Goal: Task Accomplishment & Management: Use online tool/utility

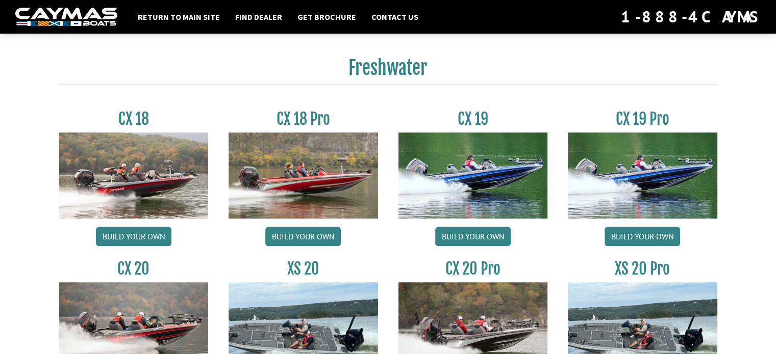
scroll to position [918, 0]
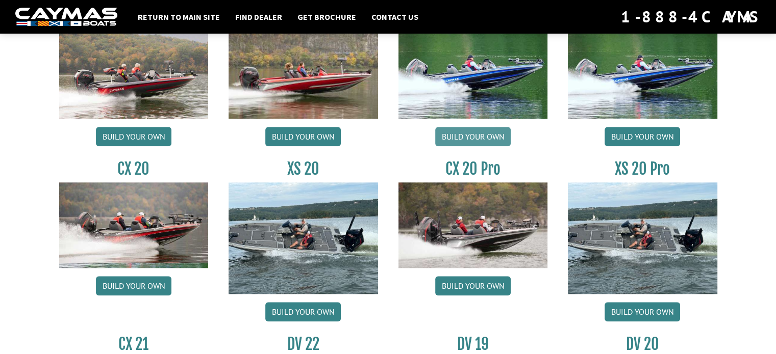
click at [476, 146] on link "Build your own" at bounding box center [472, 136] width 75 height 19
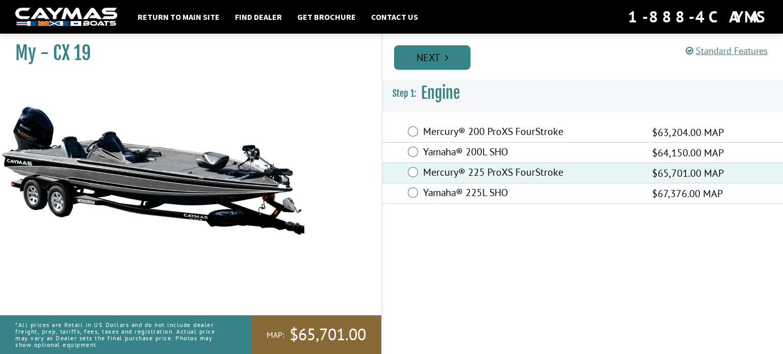
click at [463, 56] on link "Next" at bounding box center [432, 57] width 76 height 24
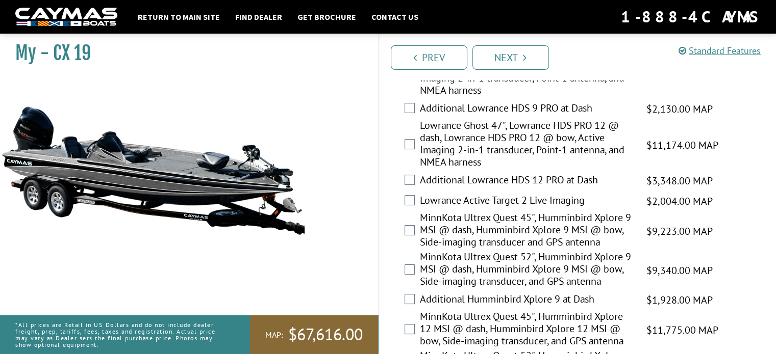
scroll to position [204, 0]
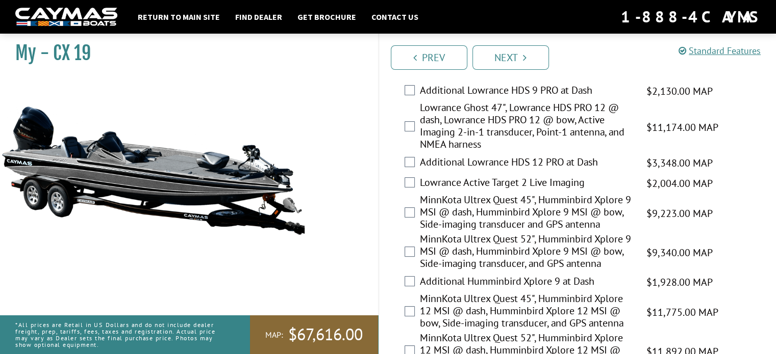
click at [416, 233] on div "MinnKota Ultrex Quest 45", Humminbird Xplore 9 MSI @ dash, Humminbird Xplore 9 …" at bounding box center [577, 213] width 397 height 39
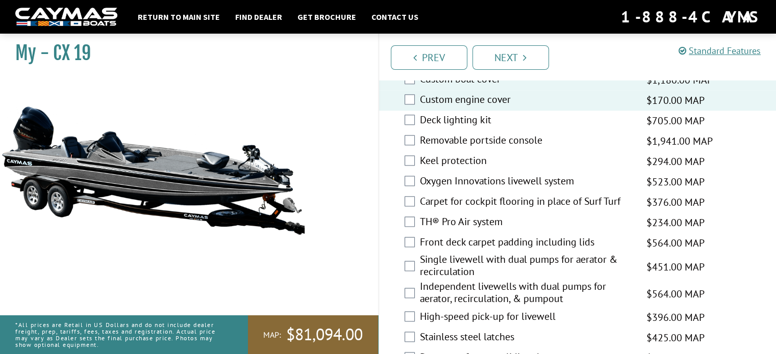
scroll to position [1275, 0]
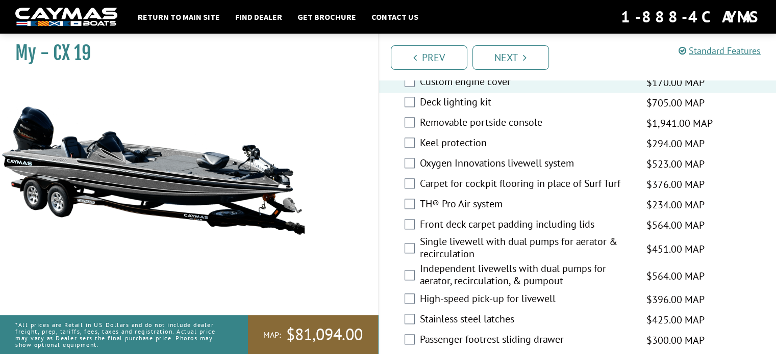
click at [445, 111] on label "Deck lighting kit" at bounding box center [527, 103] width 214 height 15
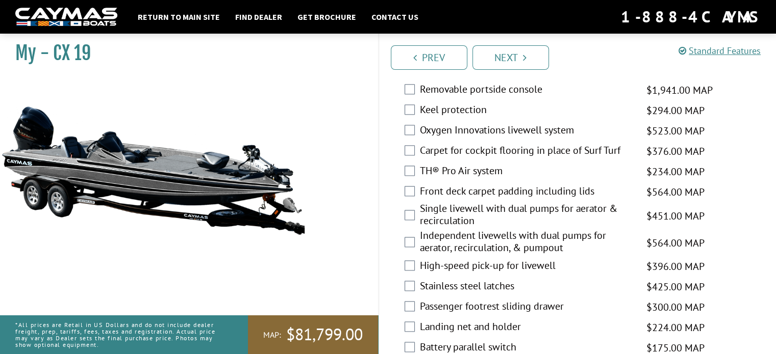
scroll to position [1326, 0]
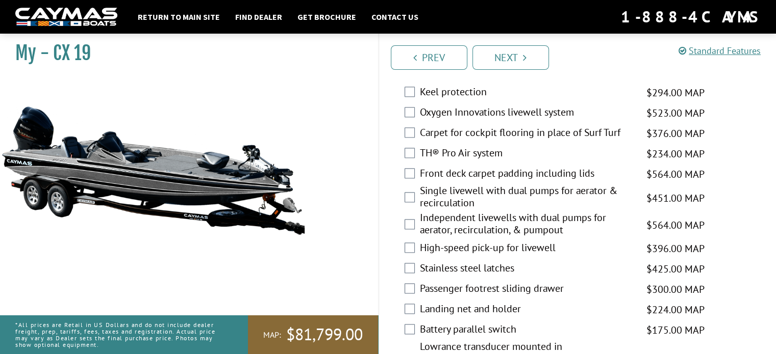
click at [452, 100] on label "Keel protection" at bounding box center [527, 93] width 214 height 15
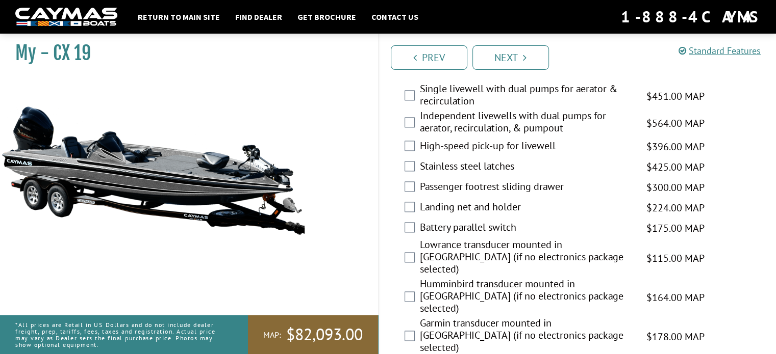
scroll to position [1479, 0]
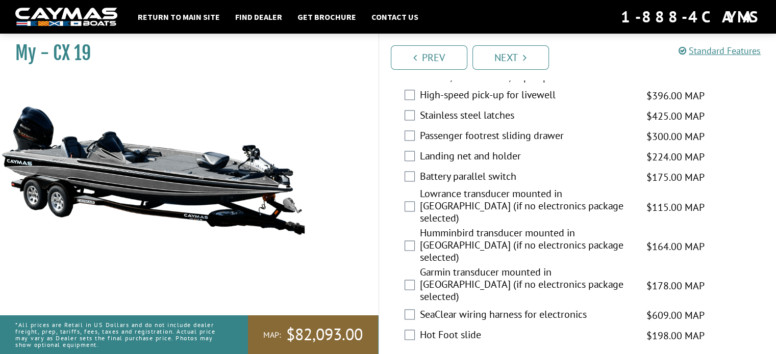
click at [490, 104] on label "High-speed pick-up for livewell" at bounding box center [527, 96] width 214 height 15
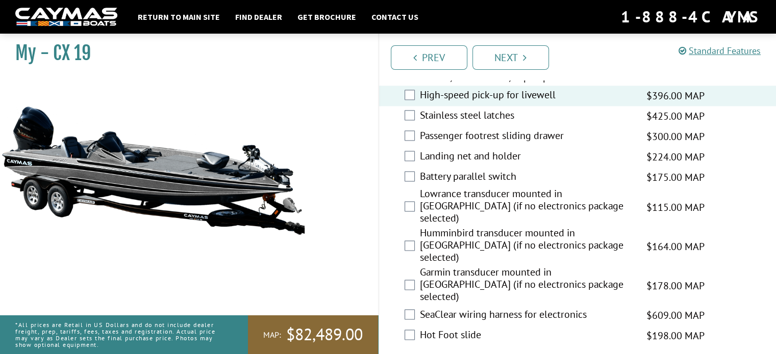
click at [478, 124] on label "Stainless steel latches" at bounding box center [527, 116] width 214 height 15
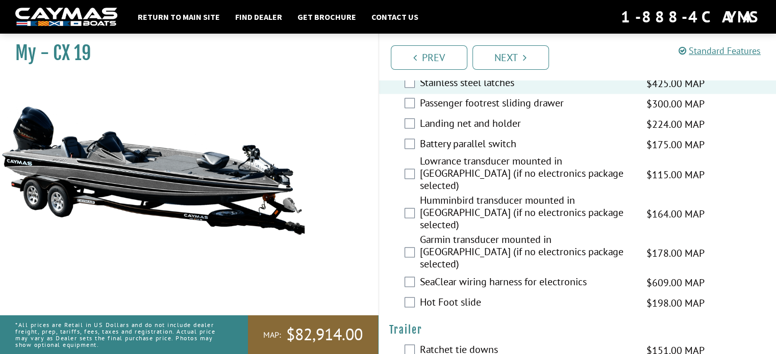
scroll to position [1530, 0]
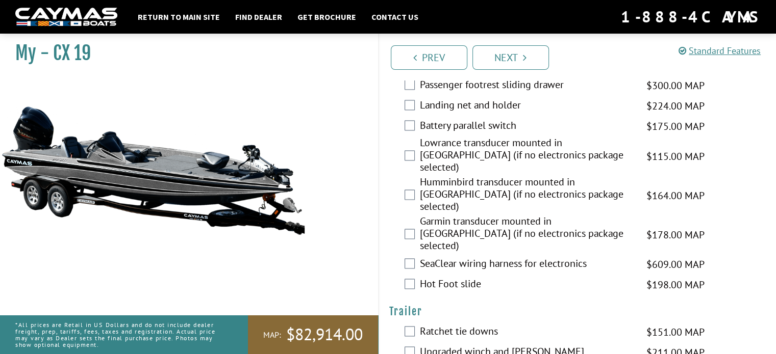
click at [487, 93] on label "Passenger footrest sliding drawer" at bounding box center [527, 86] width 214 height 15
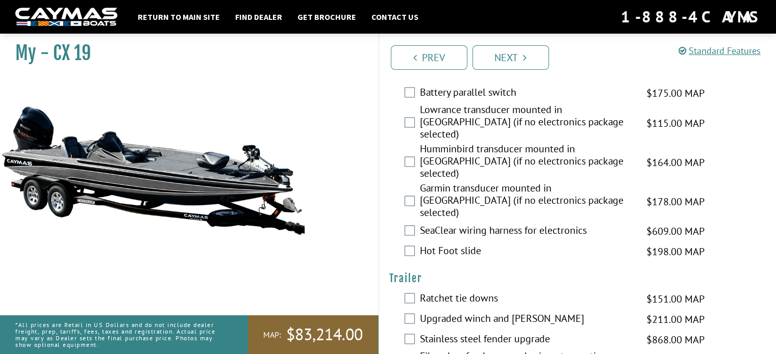
scroll to position [1581, 0]
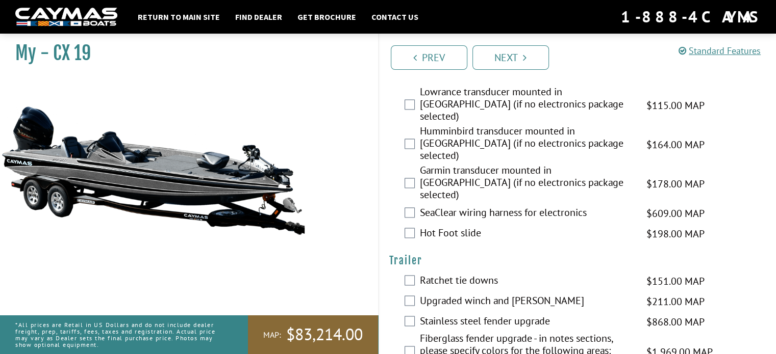
click at [482, 63] on label "Landing net and holder" at bounding box center [527, 55] width 214 height 15
click at [479, 83] on label "Battery parallel switch" at bounding box center [527, 75] width 214 height 15
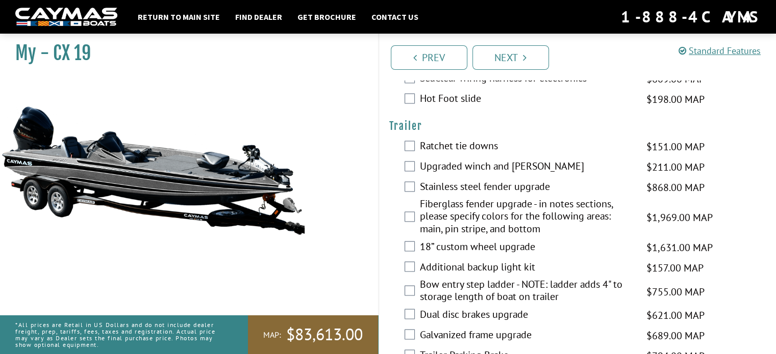
scroll to position [1734, 0]
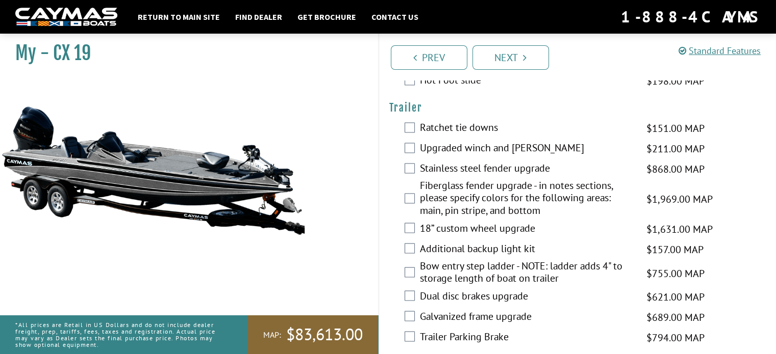
click at [459, 89] on label "Hot Foot slide" at bounding box center [527, 81] width 214 height 15
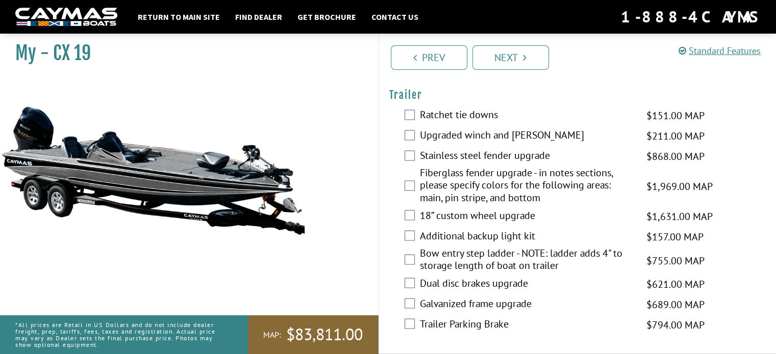
scroll to position [1887, 0]
click at [486, 123] on label "Ratchet tie downs" at bounding box center [527, 116] width 214 height 15
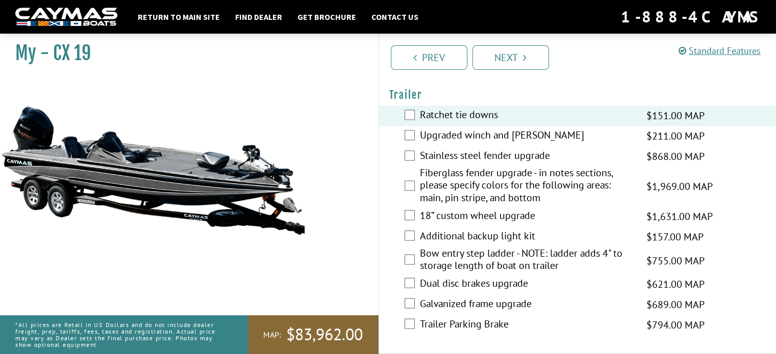
click at [468, 144] on label "Upgraded winch and jack" at bounding box center [527, 136] width 214 height 15
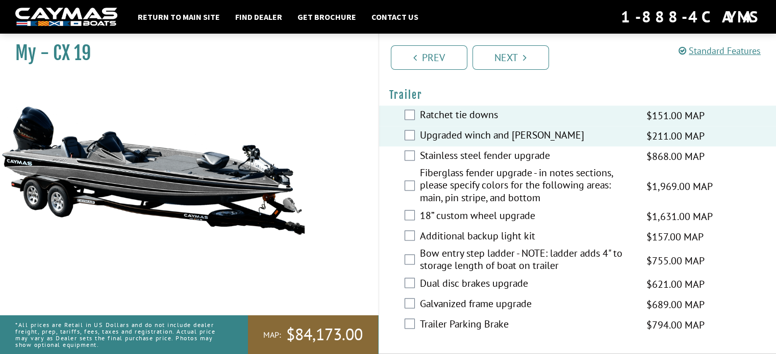
scroll to position [1938, 0]
click at [502, 129] on label "Upgraded winch and jack" at bounding box center [527, 136] width 214 height 15
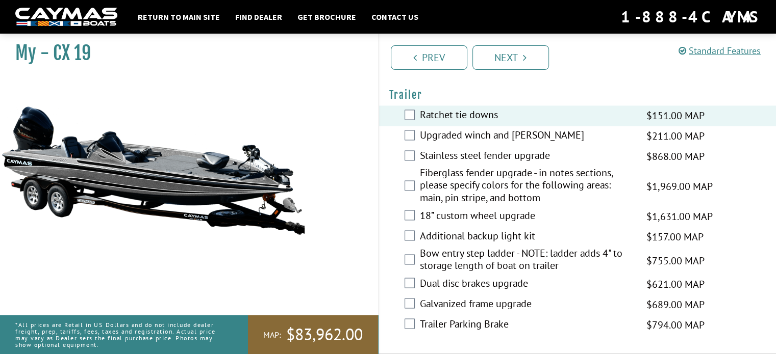
click at [487, 265] on label "Bow entry step ladder - NOTE: ladder adds 4" to storage length of boat on trail…" at bounding box center [527, 260] width 214 height 27
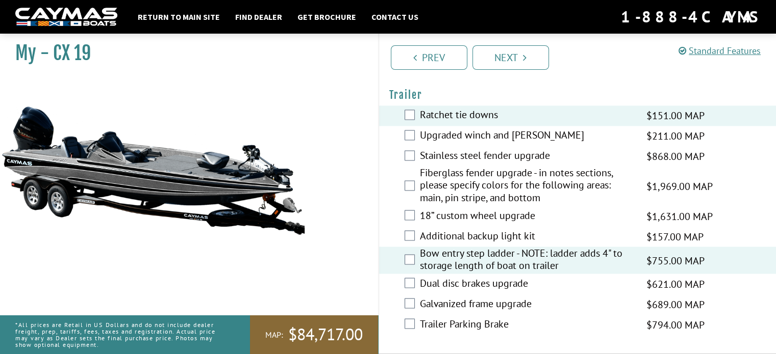
scroll to position [1962, 0]
click at [531, 63] on link "Next" at bounding box center [510, 57] width 76 height 24
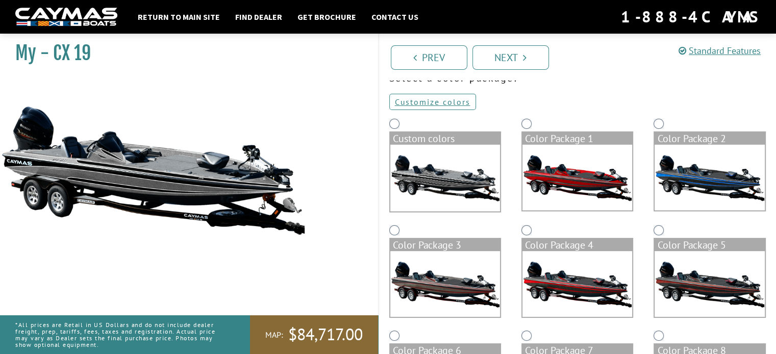
scroll to position [248, 0]
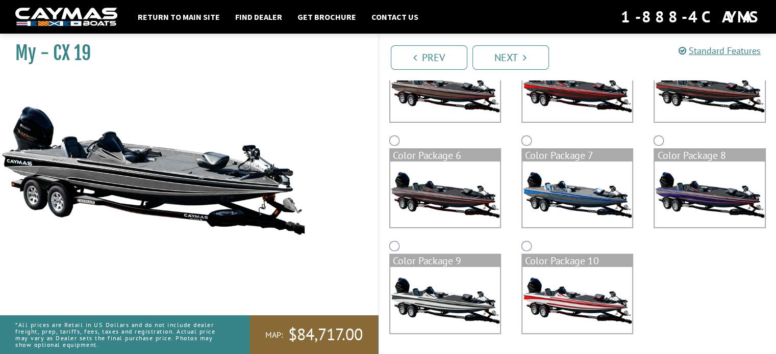
click at [435, 294] on img at bounding box center [445, 300] width 110 height 66
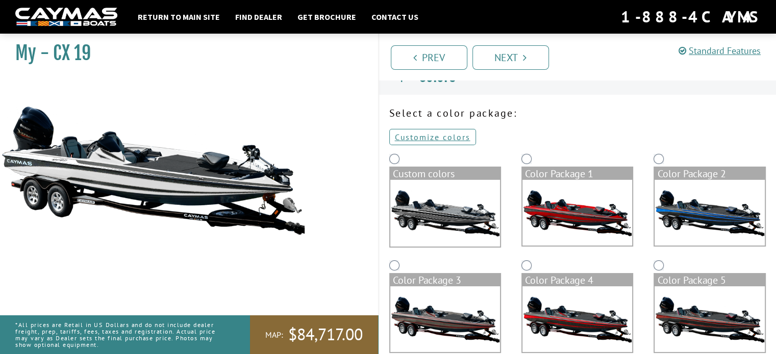
scroll to position [0, 0]
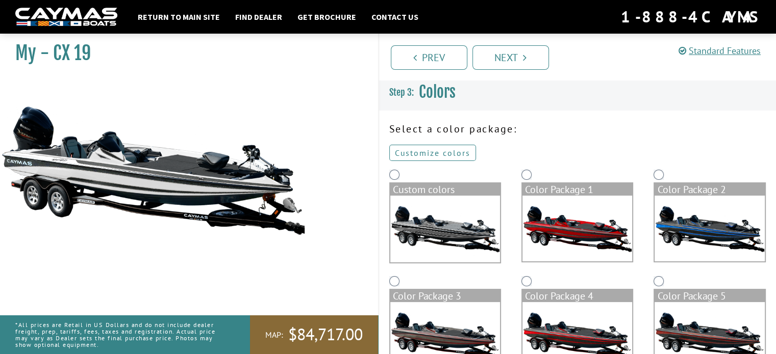
click at [423, 155] on link "Customize colors" at bounding box center [432, 153] width 87 height 16
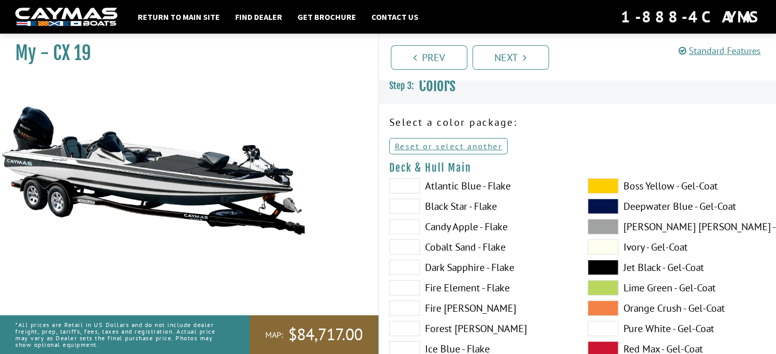
scroll to position [51, 0]
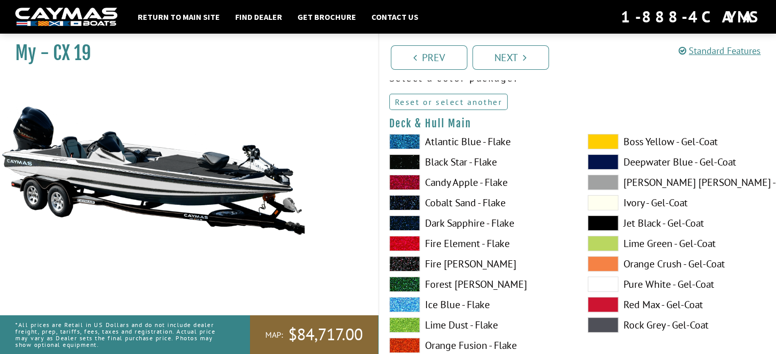
click at [432, 104] on link "Reset or select another" at bounding box center [448, 102] width 119 height 16
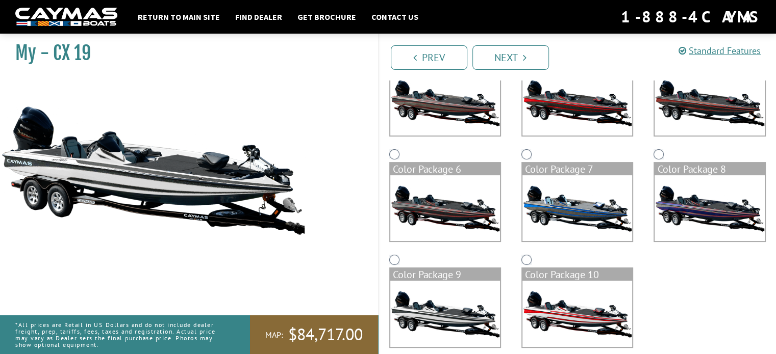
scroll to position [248, 0]
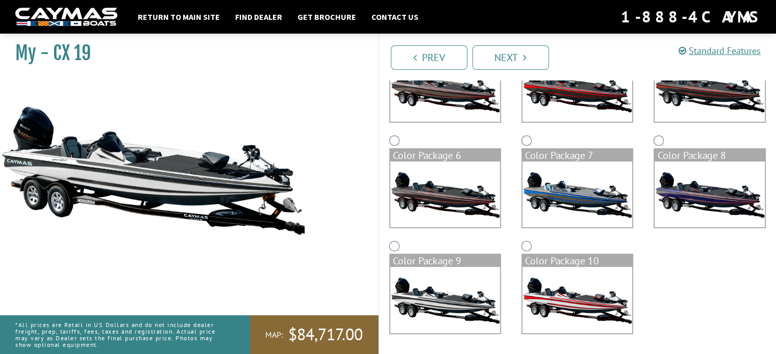
click at [433, 282] on img at bounding box center [445, 300] width 110 height 66
click at [604, 302] on img at bounding box center [577, 300] width 110 height 66
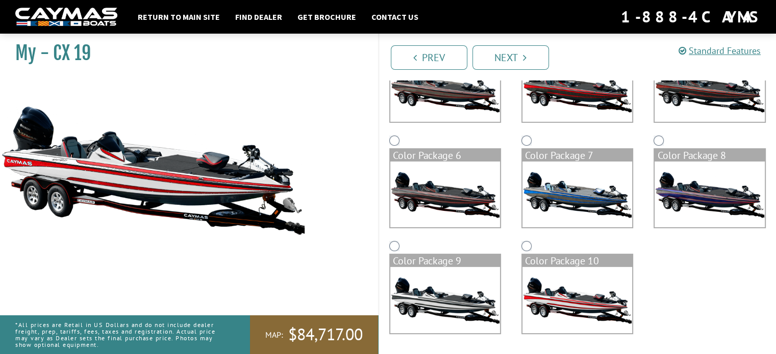
click at [453, 301] on img at bounding box center [445, 300] width 110 height 66
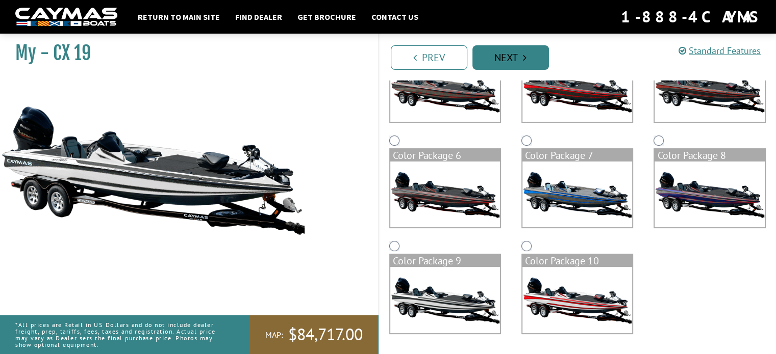
click at [510, 56] on link "Next" at bounding box center [510, 57] width 76 height 24
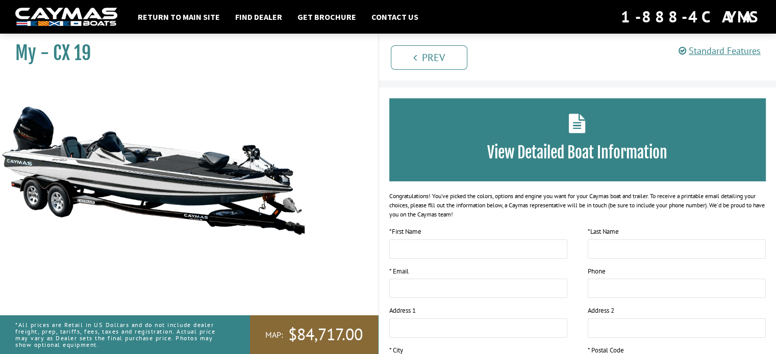
scroll to position [0, 0]
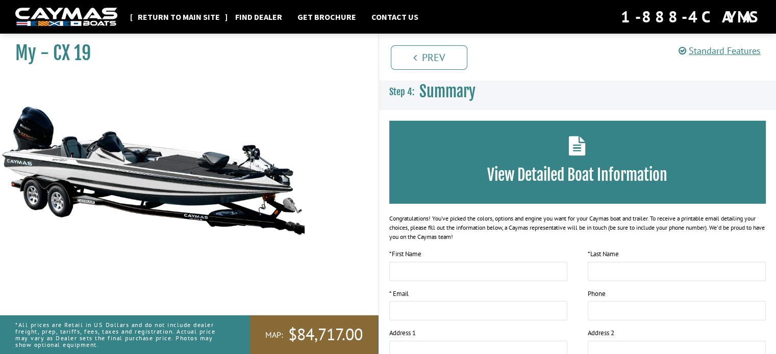
click at [175, 14] on link "Return to main site" at bounding box center [179, 16] width 92 height 13
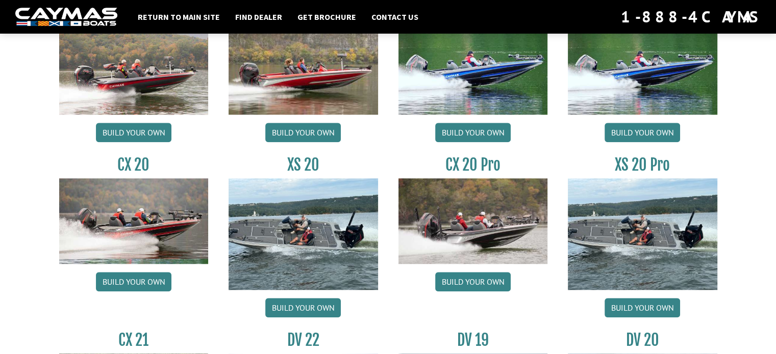
scroll to position [867, 0]
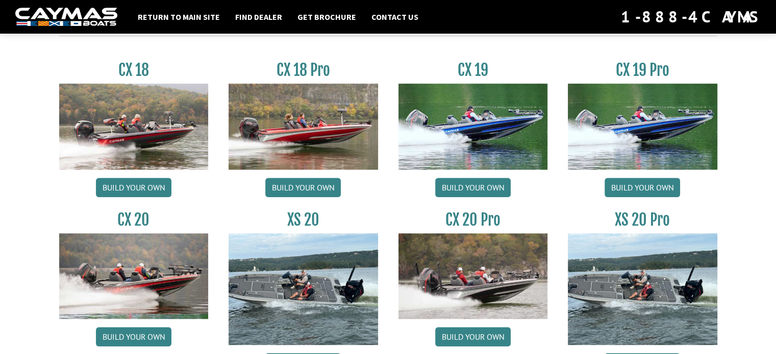
click at [132, 169] on img at bounding box center [133, 127] width 149 height 86
click at [143, 197] on link "Build your own" at bounding box center [133, 187] width 75 height 19
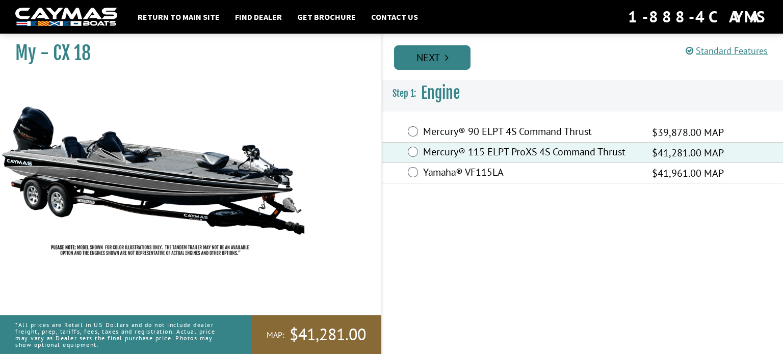
click at [449, 60] on link "Next" at bounding box center [432, 57] width 76 height 24
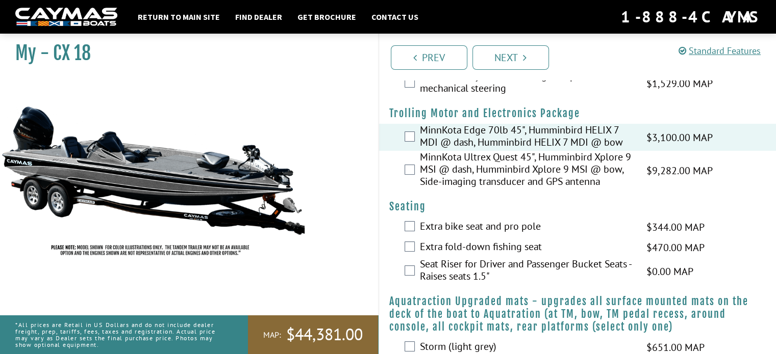
scroll to position [51, 0]
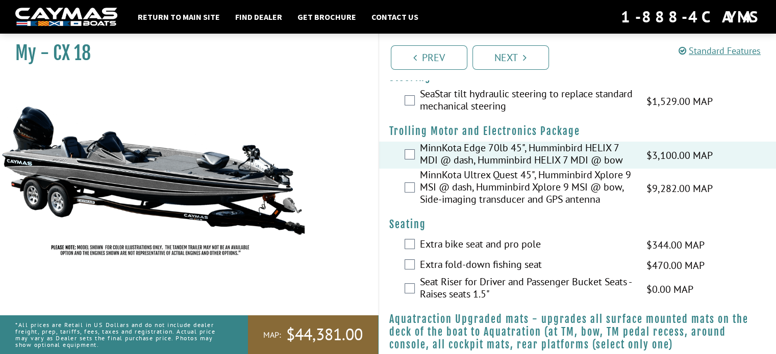
click at [477, 253] on label "Extra bike seat and pro pole" at bounding box center [527, 245] width 214 height 15
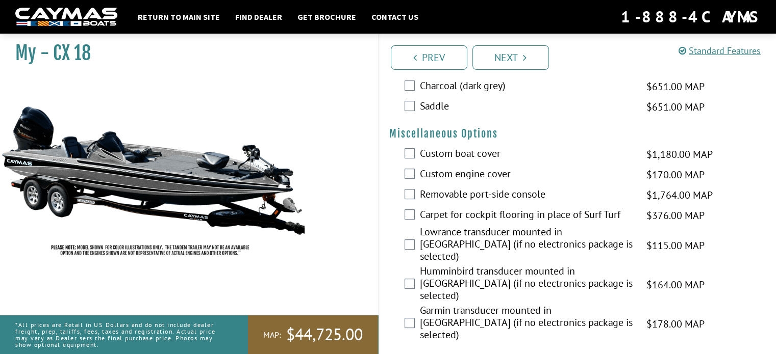
scroll to position [357, 0]
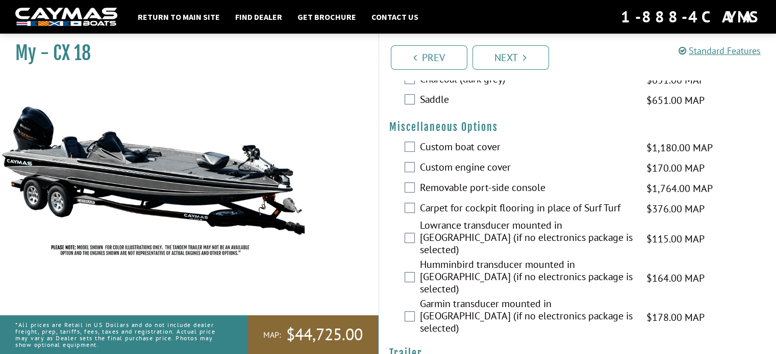
click at [458, 156] on label "Custom boat cover" at bounding box center [527, 148] width 214 height 15
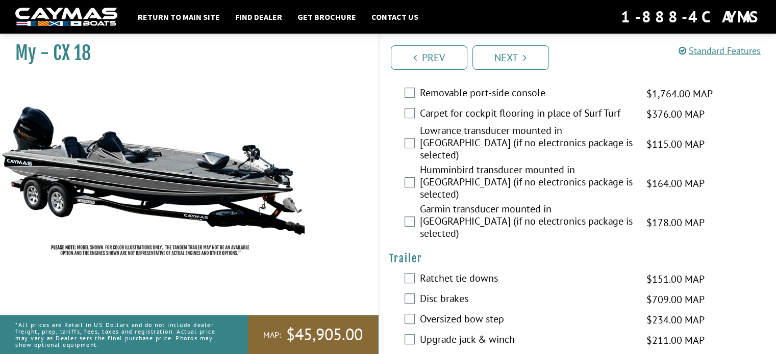
scroll to position [528, 0]
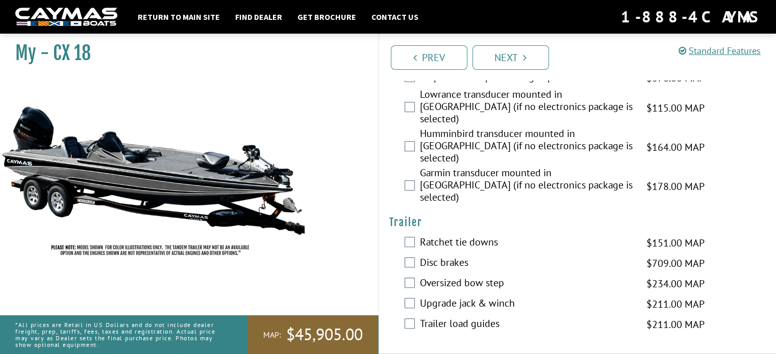
click at [486, 236] on label "Ratchet tie downs" at bounding box center [527, 243] width 214 height 15
